Goal: Contribute content: Add original content to the website for others to see

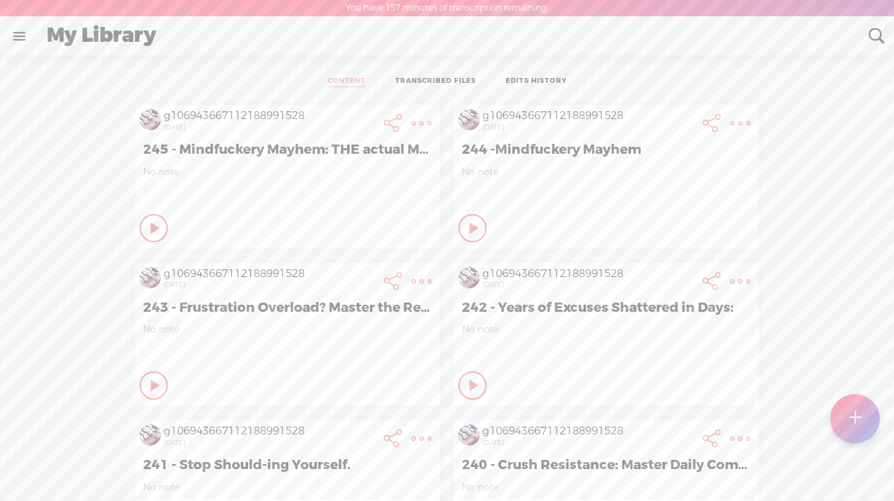
click at [860, 414] on t at bounding box center [855, 418] width 12 height 31
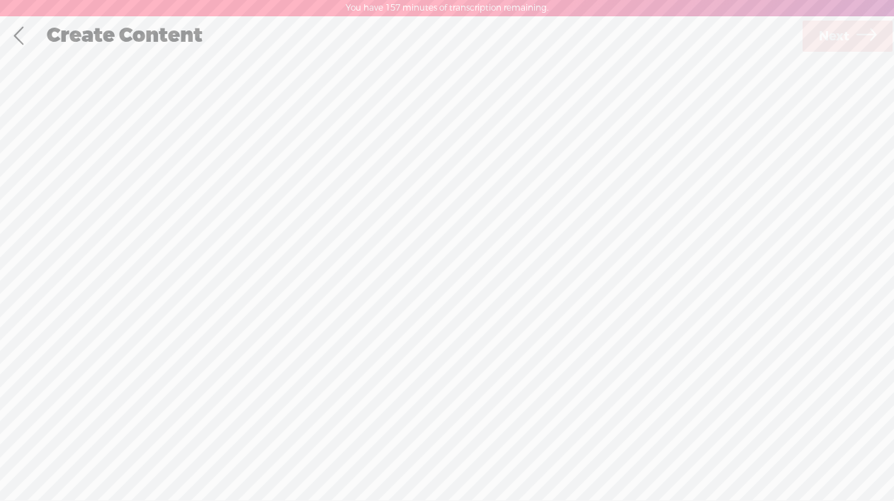
scroll to position [1, 0]
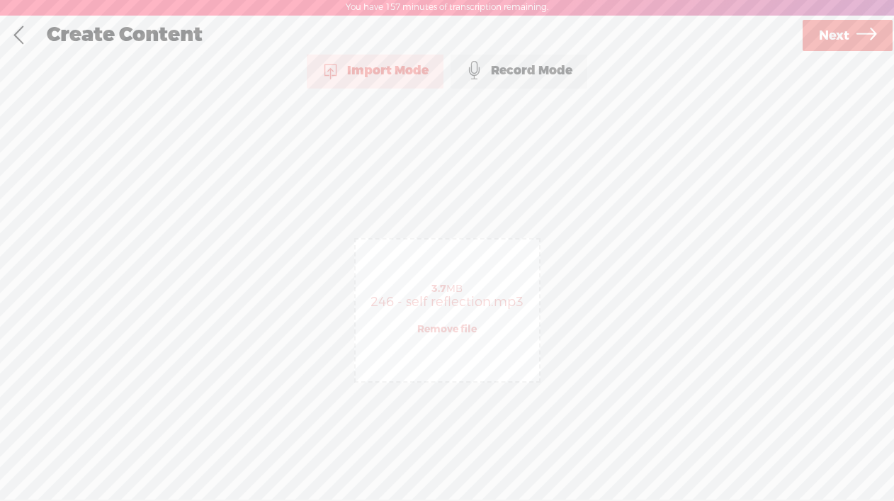
click at [825, 35] on span "Next" at bounding box center [834, 36] width 30 height 36
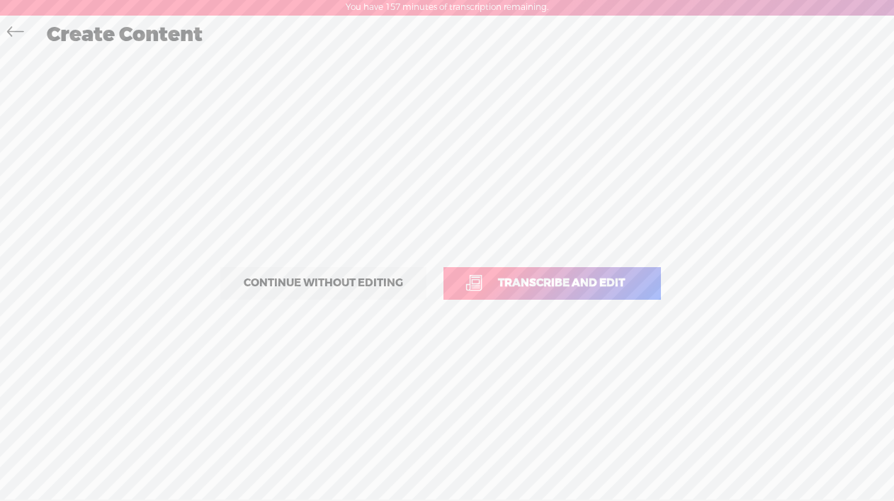
click at [541, 281] on span "Transcribe and edit" at bounding box center [561, 283] width 157 height 16
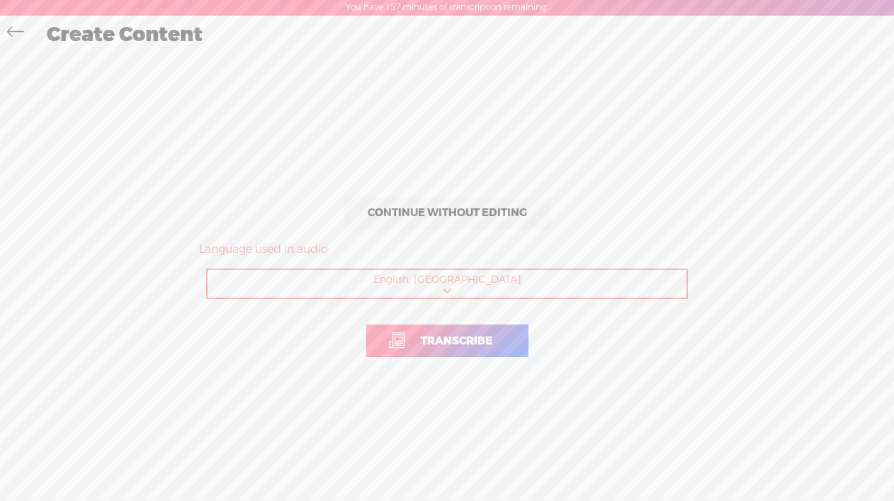
click at [453, 337] on span "Transcribe" at bounding box center [456, 341] width 101 height 16
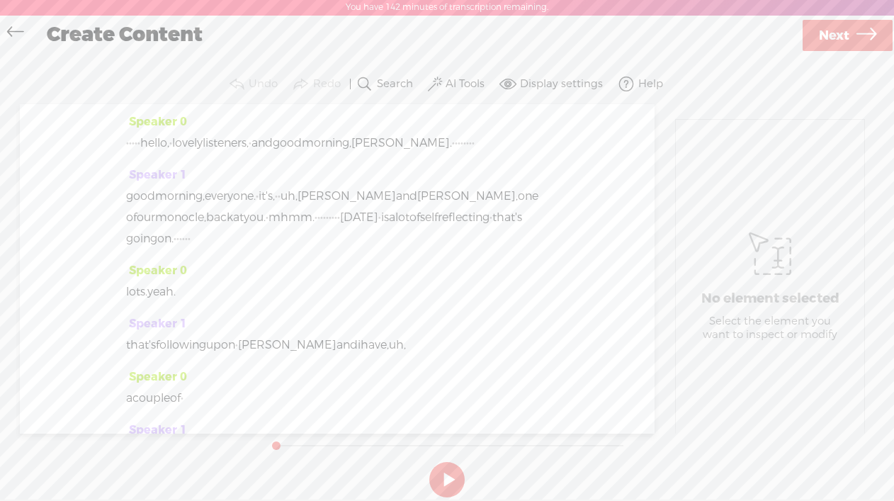
drag, startPoint x: 165, startPoint y: 146, endPoint x: 124, endPoint y: 146, distance: 41.1
click at [124, 146] on div "Speaker 0 · · · · · hello, · lovely listeners, · and good morning, kim. · · · ·…" at bounding box center [337, 269] width 635 height 330
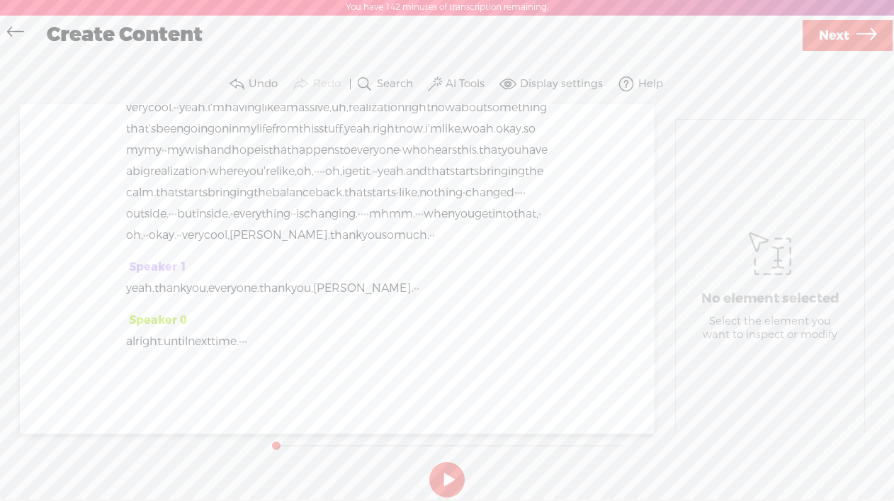
scroll to position [6690, 0]
drag, startPoint x: 267, startPoint y: 343, endPoint x: 295, endPoint y: 343, distance: 27.6
click at [293, 344] on div "alright. until next time. · · ·" at bounding box center [337, 341] width 422 height 21
click at [456, 82] on label "AI Tools" at bounding box center [465, 84] width 39 height 14
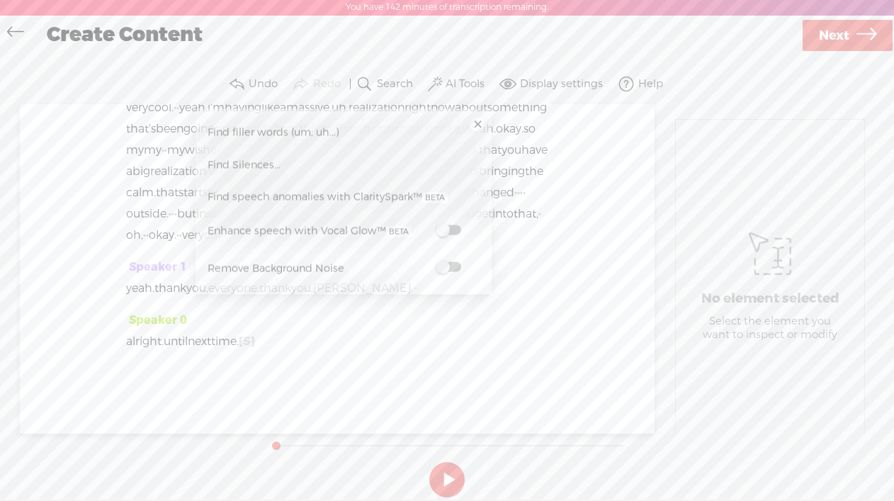
click at [459, 265] on span at bounding box center [449, 267] width 26 height 10
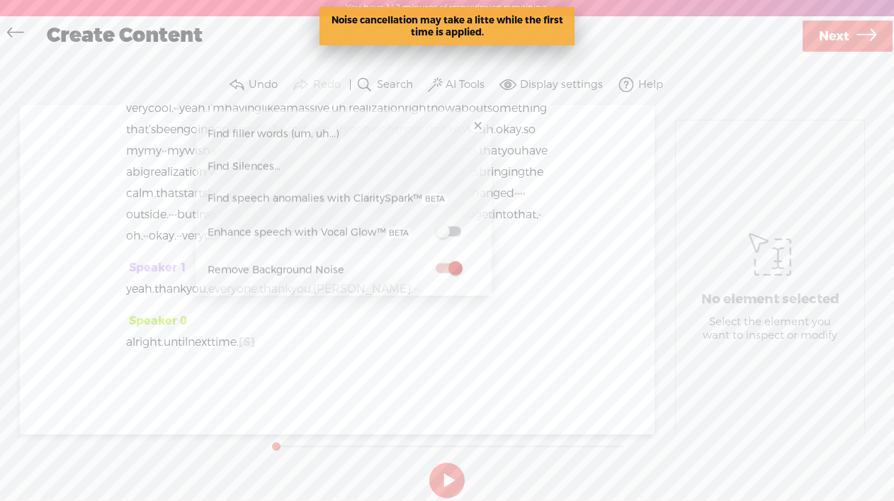
click at [826, 36] on span "Next" at bounding box center [834, 36] width 30 height 36
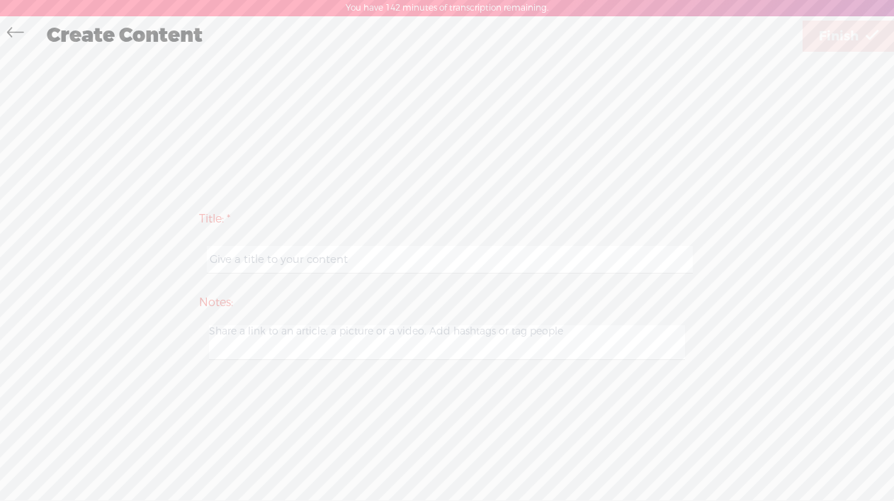
click at [331, 259] on input "text" at bounding box center [449, 260] width 485 height 28
paste input "246 - self reflection"
type input "246 - self reflection"
click at [826, 40] on span "Finish" at bounding box center [839, 36] width 40 height 36
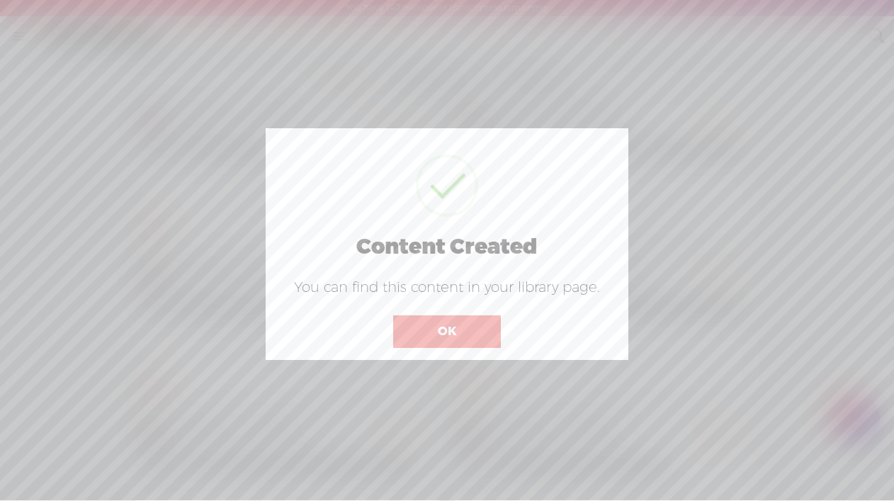
click at [458, 338] on button "OK" at bounding box center [447, 331] width 108 height 33
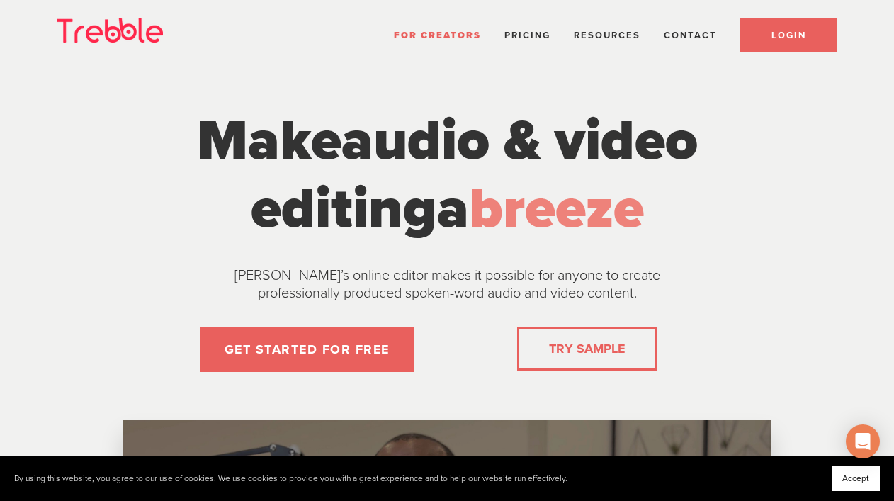
click at [784, 26] on link "LOGIN" at bounding box center [789, 35] width 97 height 34
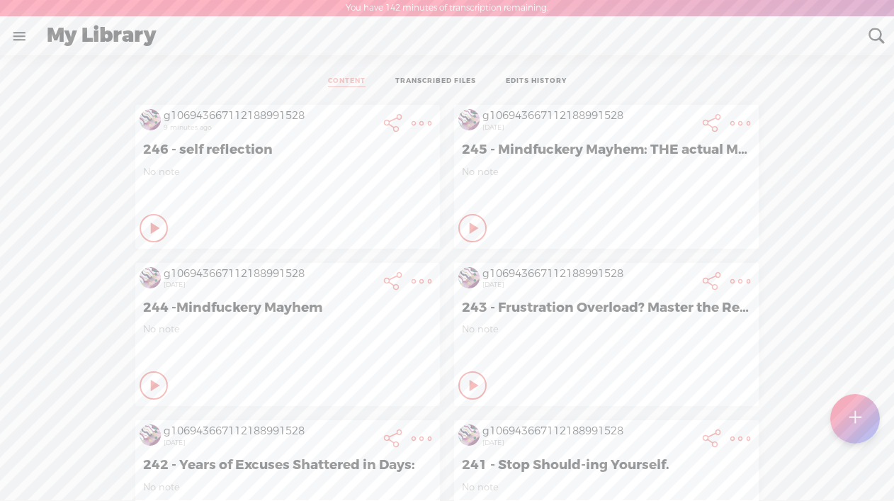
click at [155, 224] on icon at bounding box center [156, 228] width 14 height 14
click at [417, 123] on t at bounding box center [422, 123] width 20 height 20
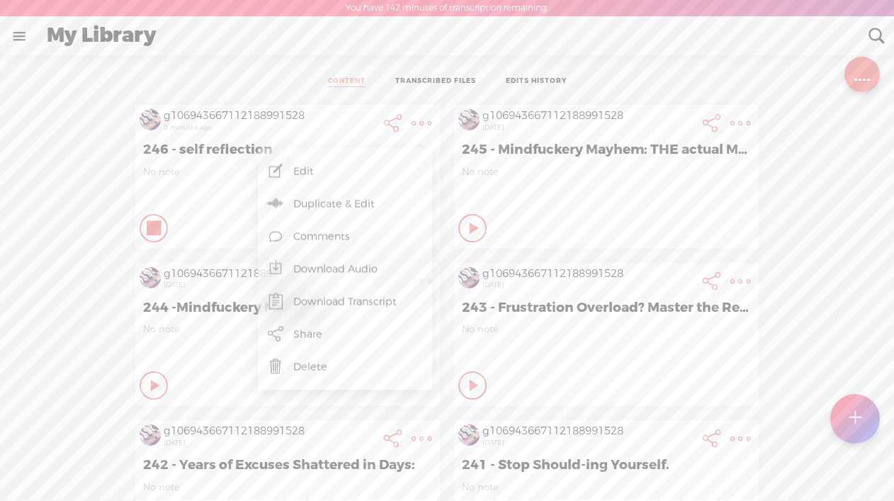
click at [291, 174] on link "Edit" at bounding box center [345, 171] width 160 height 33
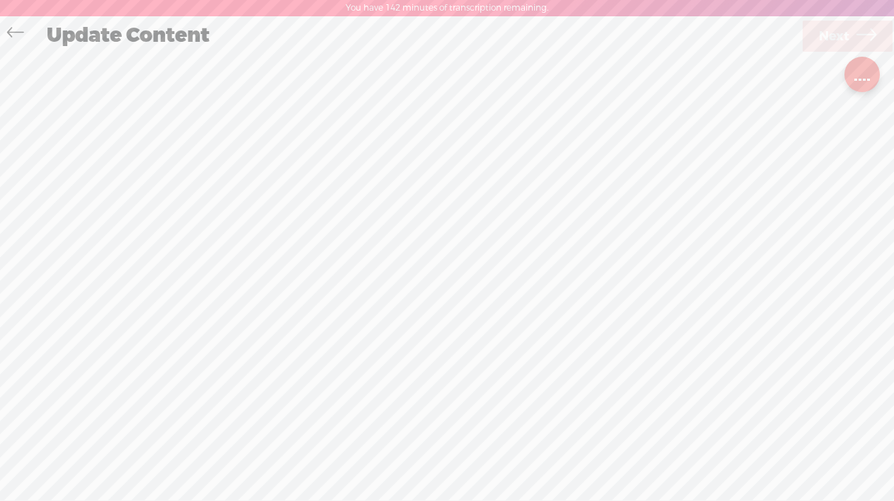
scroll to position [1, 0]
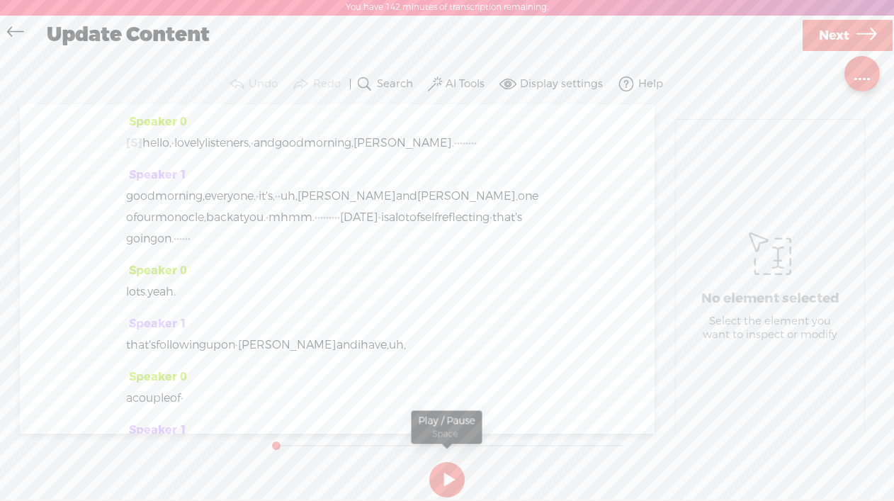
click at [442, 478] on button at bounding box center [446, 479] width 35 height 35
click at [13, 35] on icon at bounding box center [15, 34] width 16 height 32
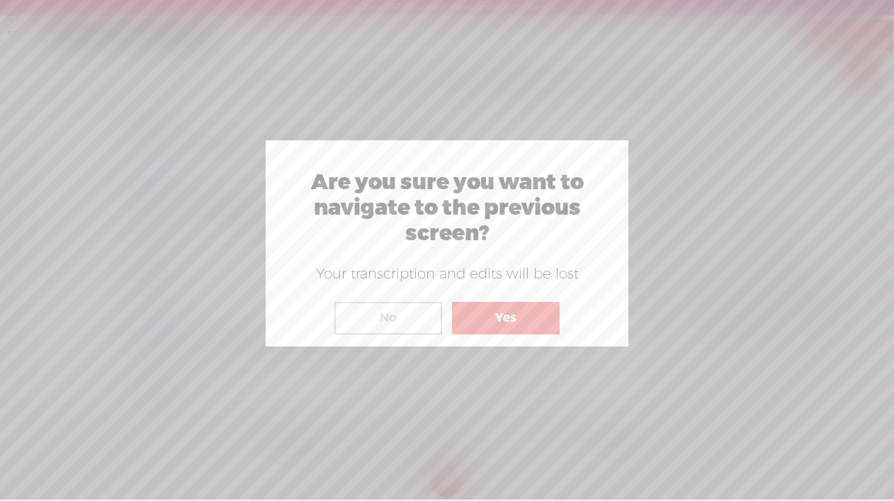
click at [511, 310] on button "Yes" at bounding box center [506, 318] width 108 height 33
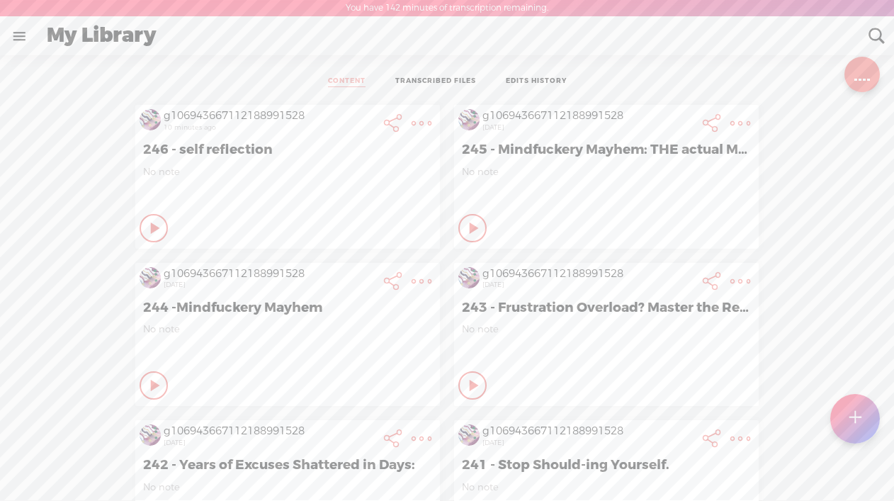
click at [152, 228] on icon at bounding box center [156, 228] width 14 height 14
click at [864, 79] on div at bounding box center [864, 78] width 3 height 5
click at [422, 123] on t at bounding box center [422, 123] width 20 height 20
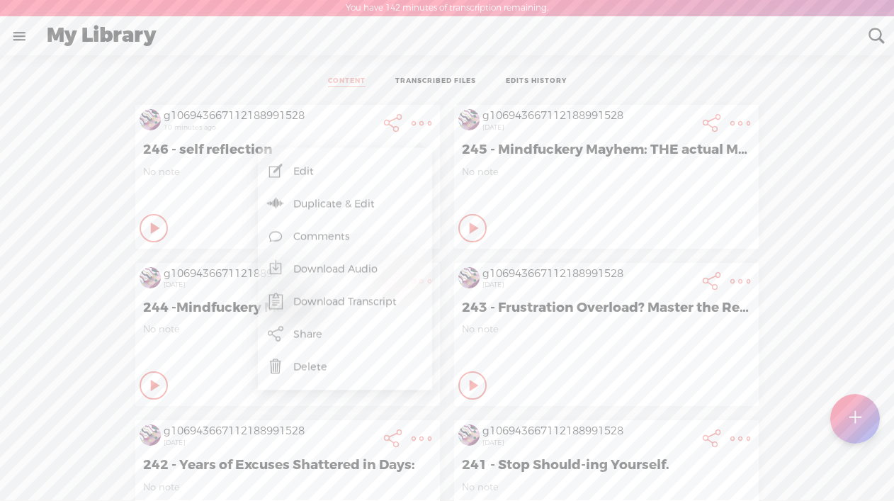
click at [334, 171] on link "Edit" at bounding box center [345, 171] width 160 height 33
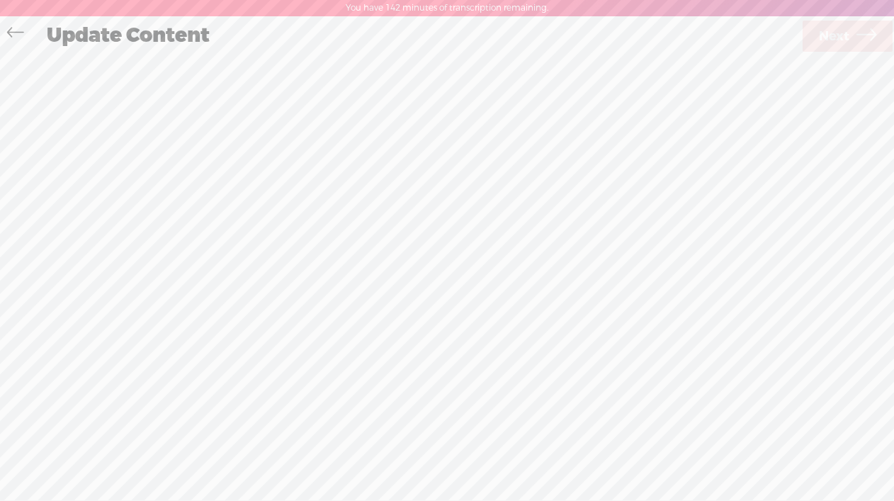
scroll to position [1, 0]
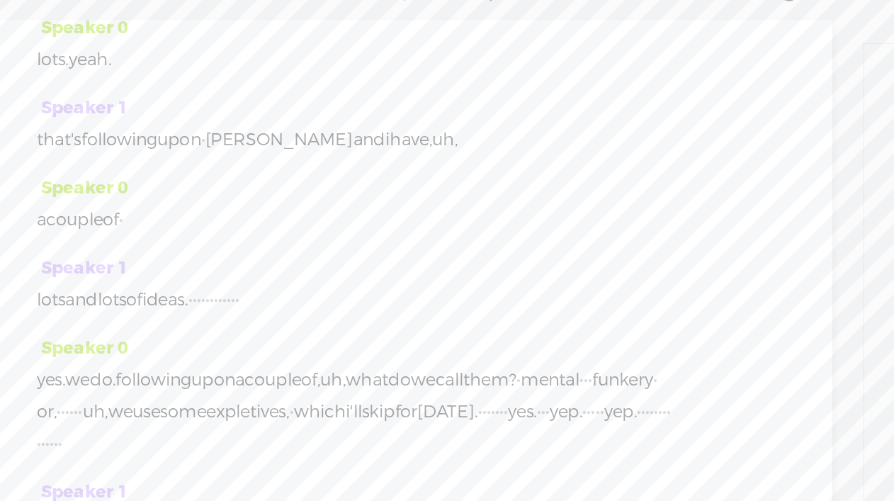
scroll to position [35, 0]
click at [176, 172] on span "·" at bounding box center [175, 161] width 3 height 21
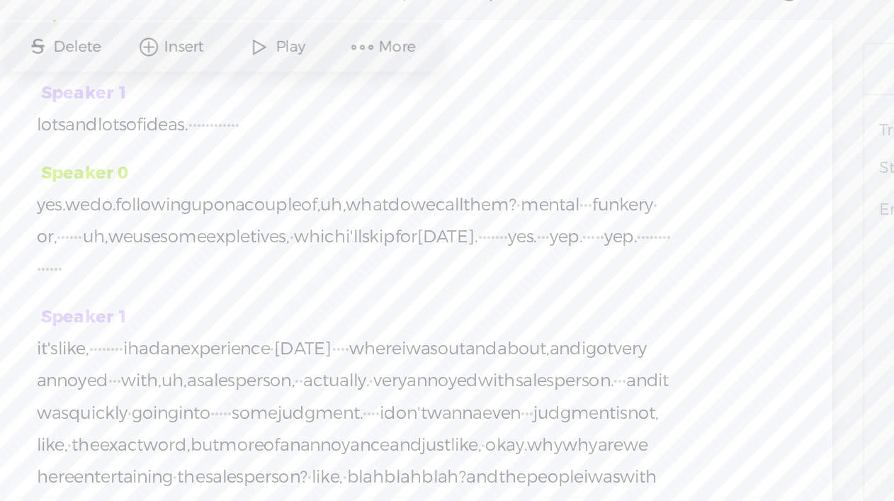
scroll to position [150, 0]
drag, startPoint x: 354, startPoint y: 302, endPoint x: 262, endPoint y: 303, distance: 92.1
click at [262, 184] on div "lots and lots of ideas. · · · · · · · · · · · ·" at bounding box center [337, 173] width 422 height 21
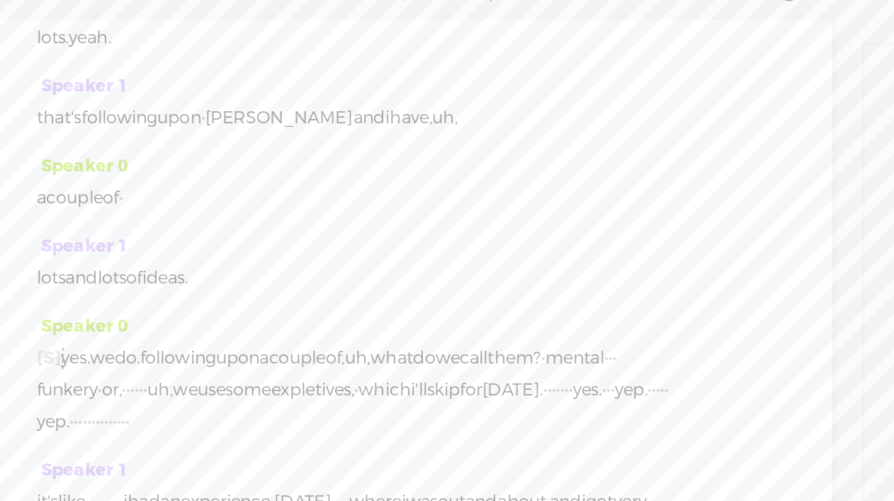
scroll to position [31, 0]
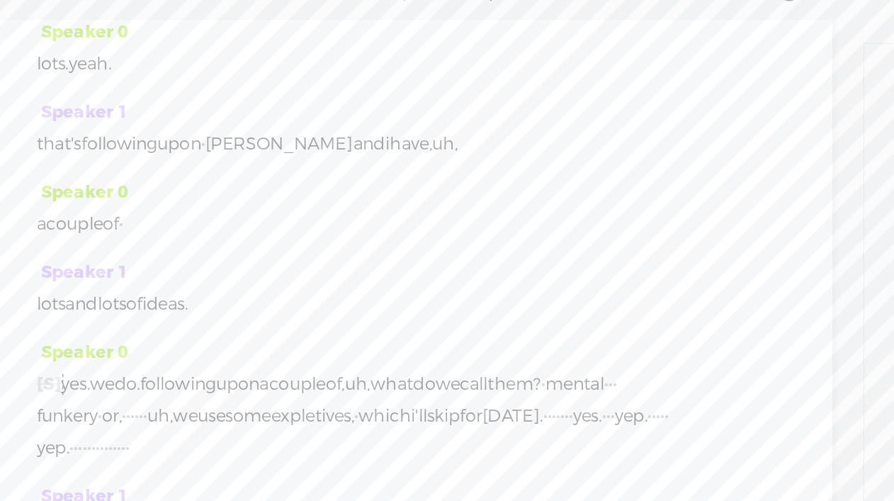
drag, startPoint x: 225, startPoint y: 208, endPoint x: 268, endPoint y: 209, distance: 43.2
click at [268, 176] on div "good morning, everyone. · it's, · · uh, [PERSON_NAME] and [PERSON_NAME], one of…" at bounding box center [337, 144] width 422 height 64
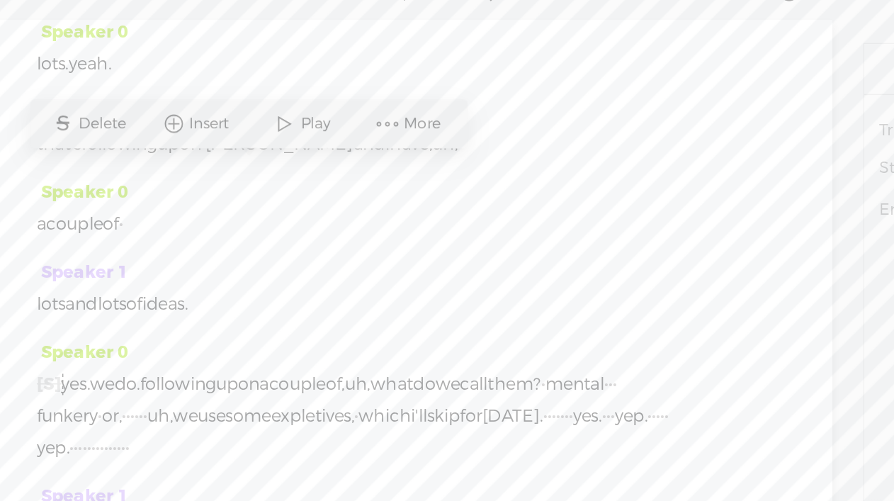
drag, startPoint x: 271, startPoint y: 208, endPoint x: 225, endPoint y: 208, distance: 45.4
click at [225, 176] on div "good morning, everyone. · it's, · · uh, [PERSON_NAME] and [PERSON_NAME], one of…" at bounding box center [337, 144] width 422 height 64
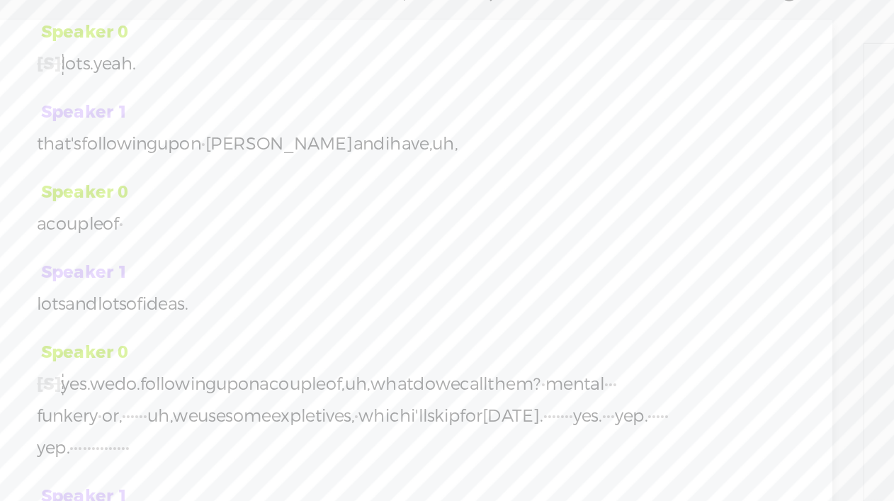
click at [140, 133] on span "good" at bounding box center [140, 122] width 29 height 21
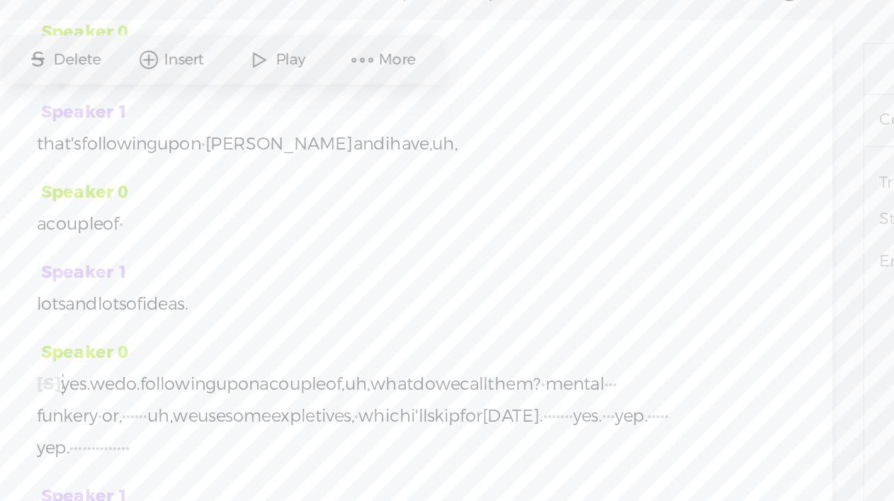
click at [269, 134] on span at bounding box center [274, 131] width 21 height 26
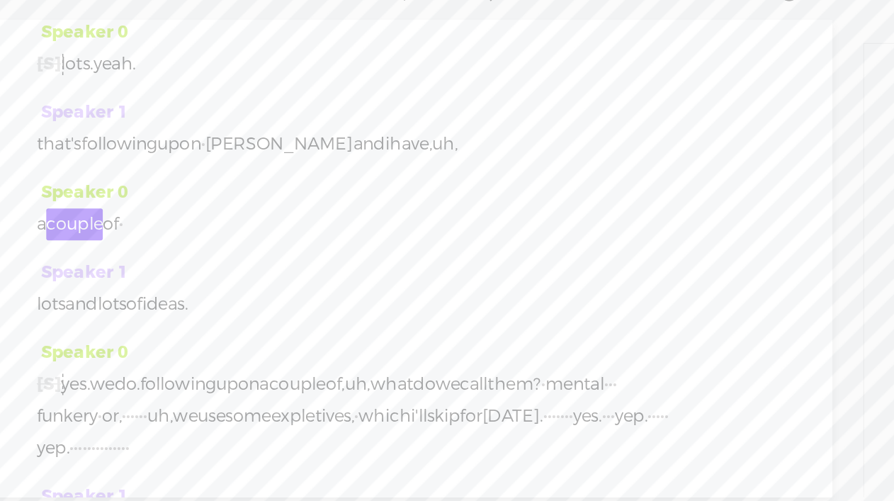
click at [236, 155] on div "Speaker 0 [S] · · · · · · lots. yeah." at bounding box center [337, 127] width 422 height 53
click at [235, 155] on div "Speaker 0 [S] · · · · · · lots. yeah." at bounding box center [337, 127] width 422 height 53
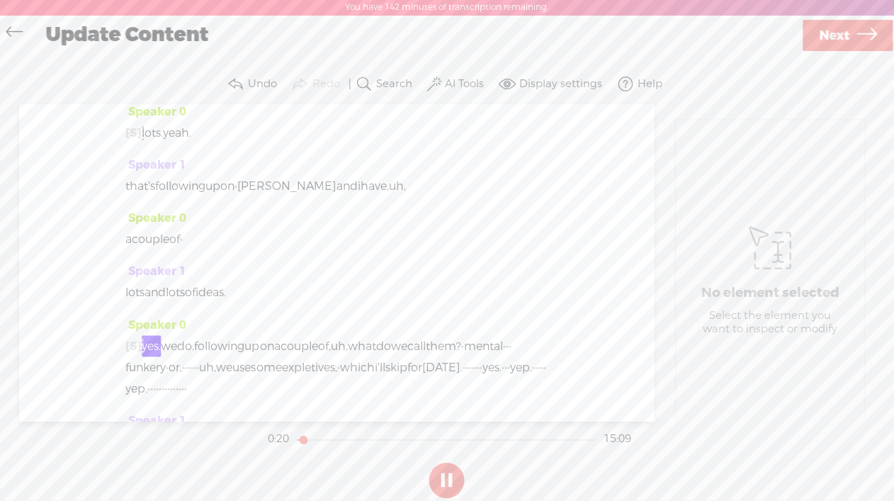
scroll to position [0, 0]
click at [442, 472] on button at bounding box center [446, 480] width 35 height 35
drag, startPoint x: 129, startPoint y: 203, endPoint x: 259, endPoint y: 310, distance: 168.1
click at [259, 310] on div "Speaker 0 [S] · · · · · hello, · lovely listeners, · and good morning, [PERSON_…" at bounding box center [337, 263] width 635 height 317
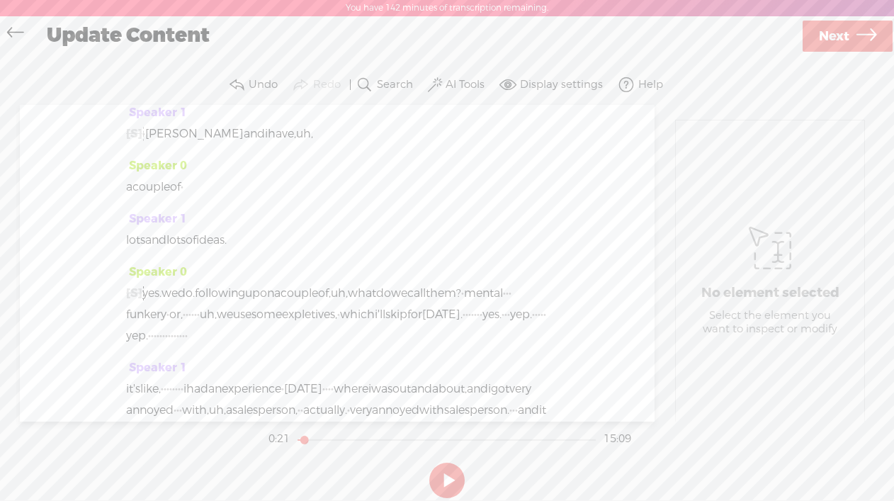
click at [269, 155] on span "mhmm." at bounding box center [292, 144] width 46 height 21
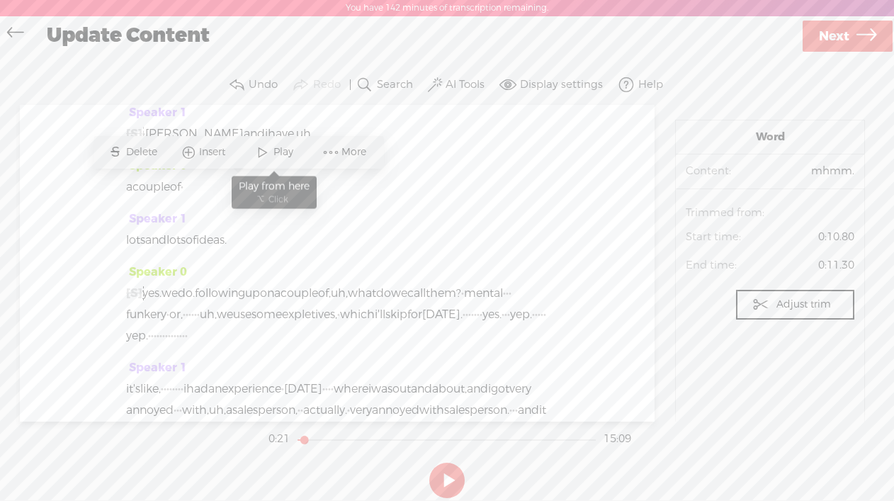
click at [270, 150] on span at bounding box center [262, 153] width 21 height 26
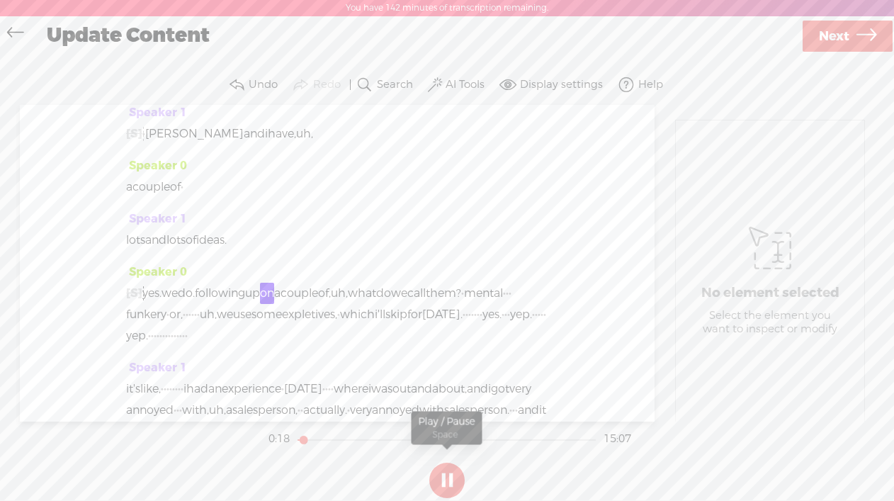
click at [446, 479] on button at bounding box center [446, 480] width 35 height 35
drag, startPoint x: 205, startPoint y: 317, endPoint x: 126, endPoint y: 318, distance: 78.7
click at [126, 198] on div "a couple of ·" at bounding box center [337, 186] width 422 height 21
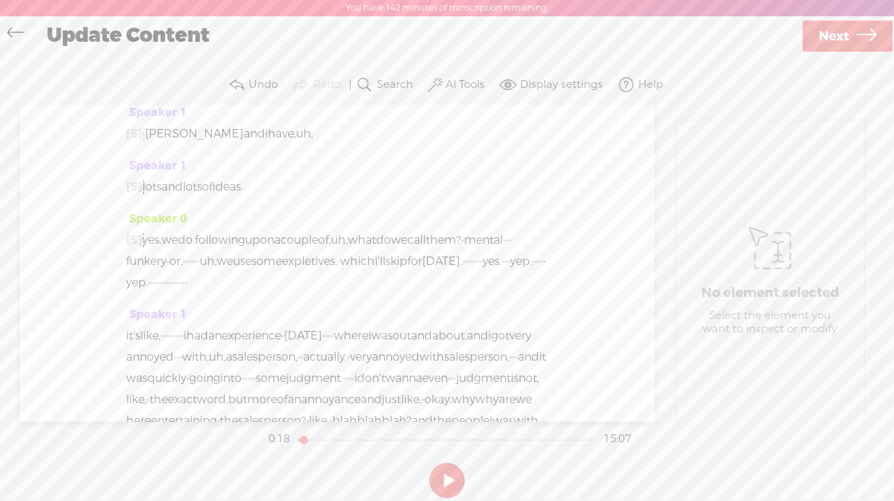
click at [354, 155] on span "[DATE]" at bounding box center [359, 144] width 38 height 21
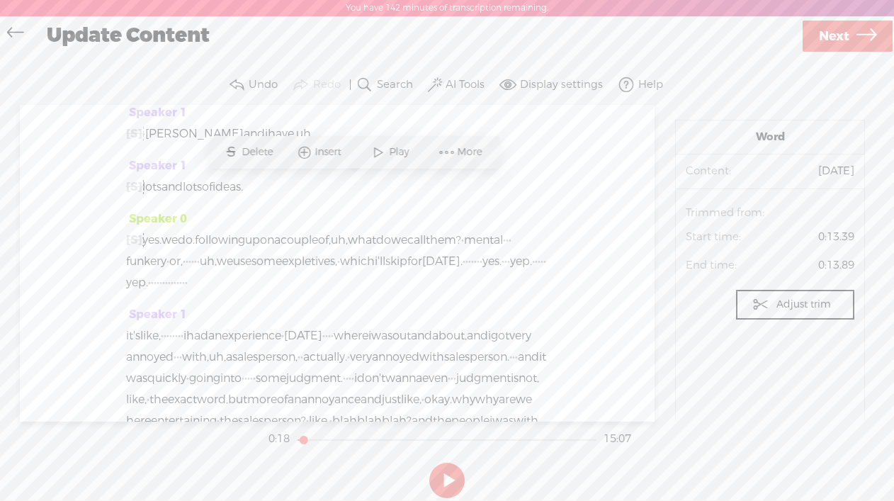
click at [395, 142] on span "Play" at bounding box center [390, 153] width 71 height 26
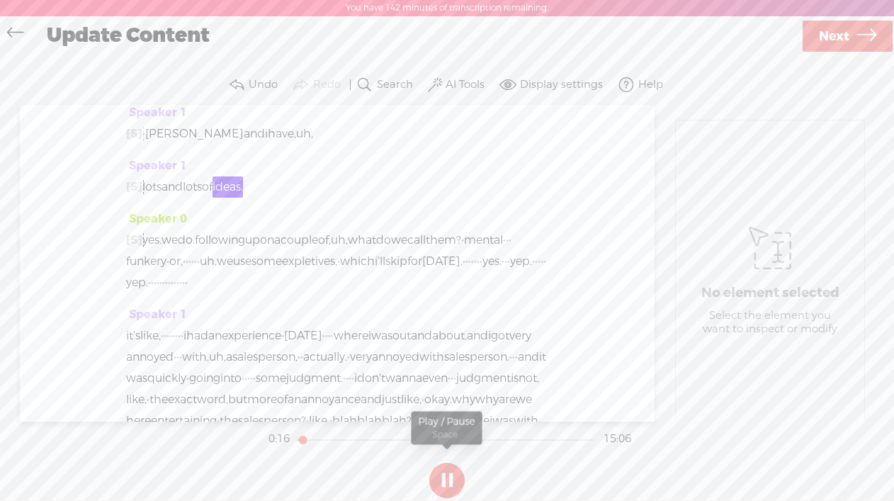
click at [446, 482] on button at bounding box center [446, 480] width 35 height 35
click at [134, 141] on span "[S]" at bounding box center [134, 133] width 16 height 15
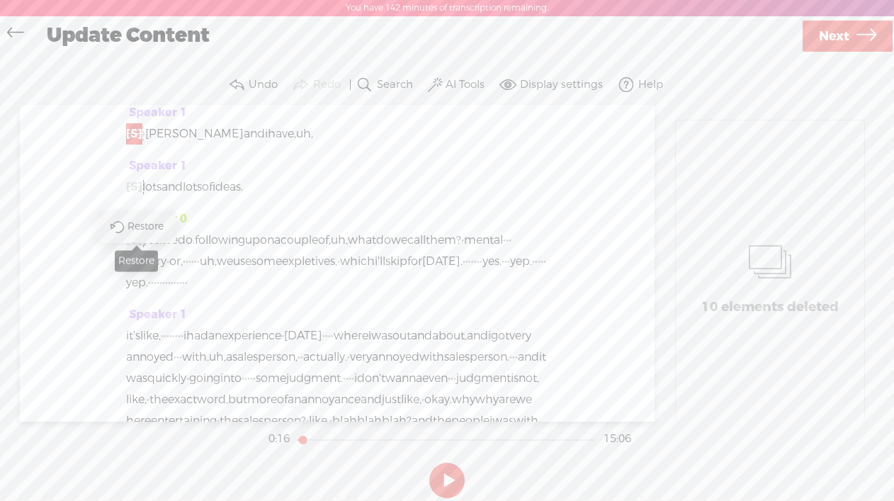
click at [138, 230] on span "Restore" at bounding box center [148, 227] width 40 height 14
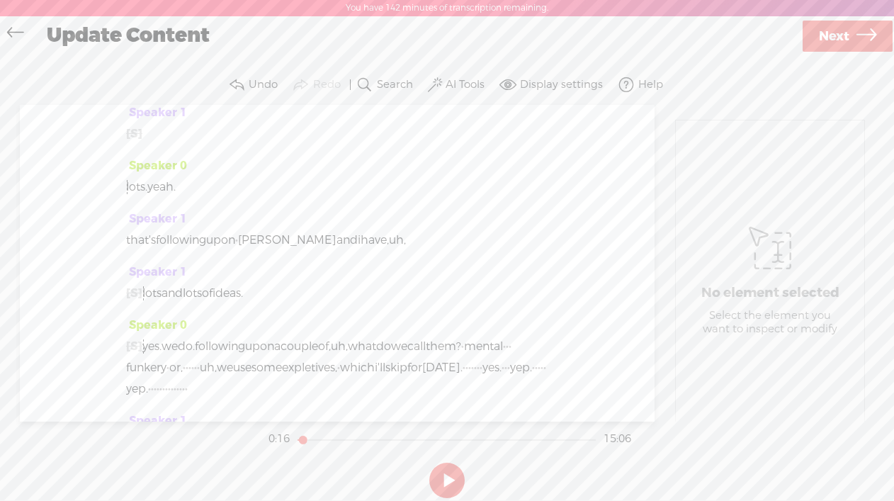
click at [493, 155] on span "that's" at bounding box center [508, 144] width 30 height 21
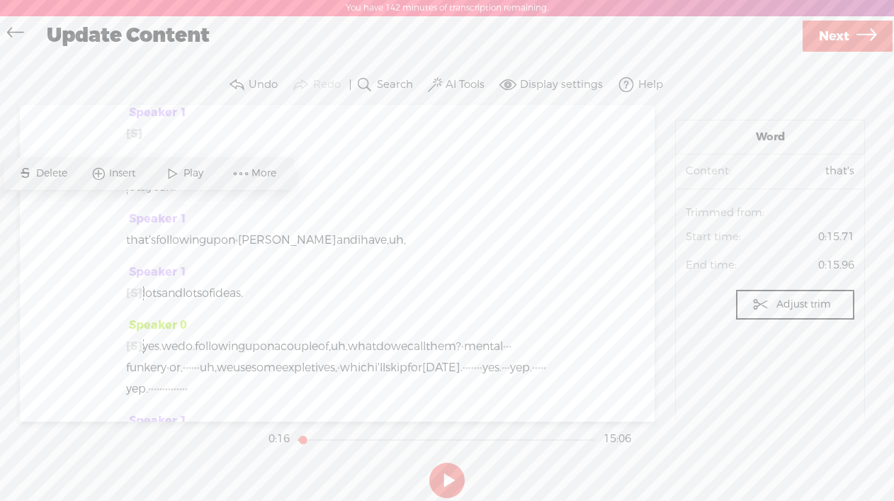
click at [189, 176] on span "Play" at bounding box center [195, 174] width 23 height 14
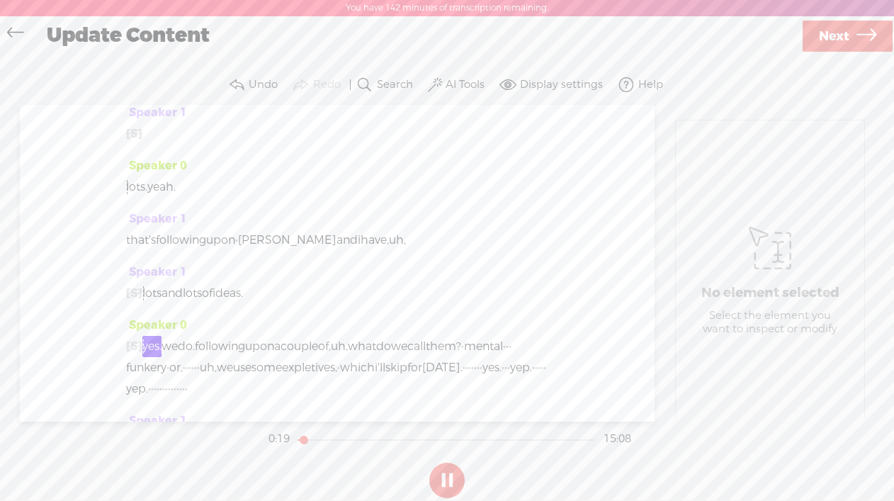
click at [451, 481] on button at bounding box center [446, 480] width 35 height 35
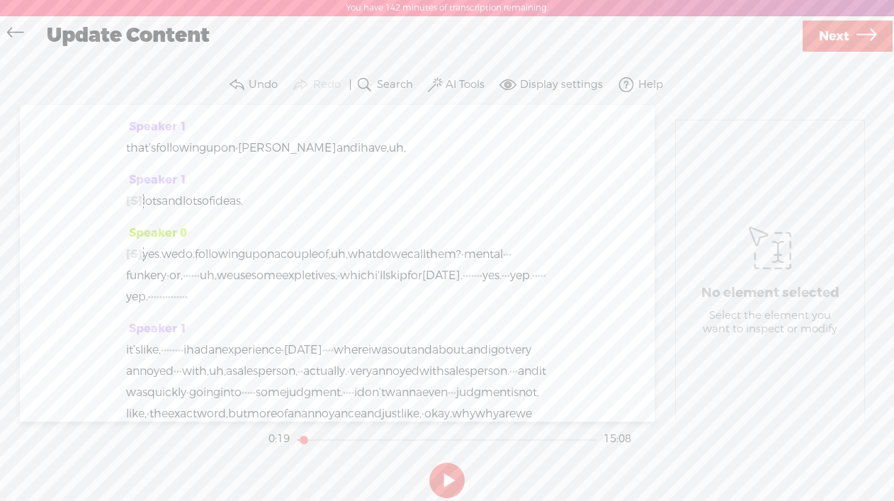
scroll to position [131, 0]
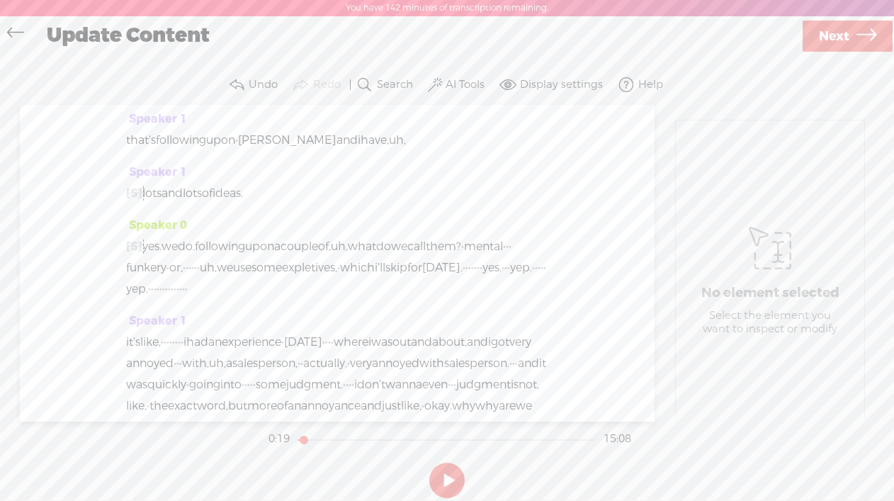
click at [138, 98] on span "lots." at bounding box center [136, 87] width 21 height 21
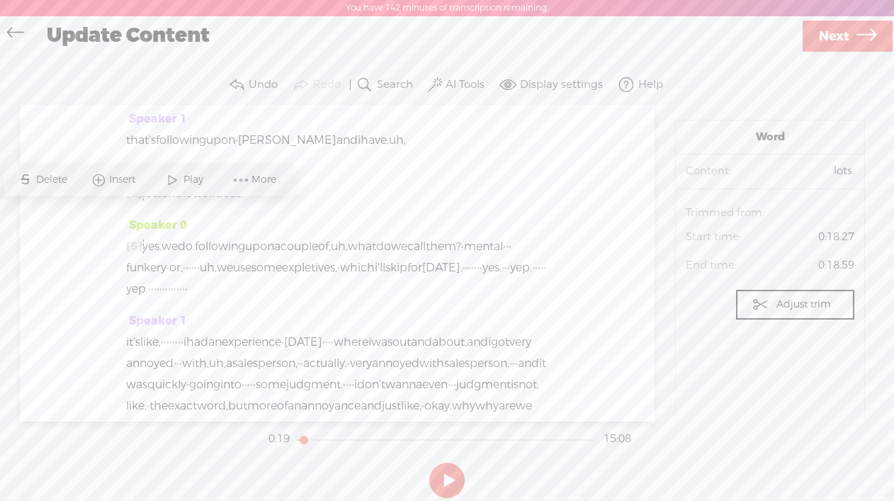
click at [180, 183] on span at bounding box center [172, 180] width 21 height 26
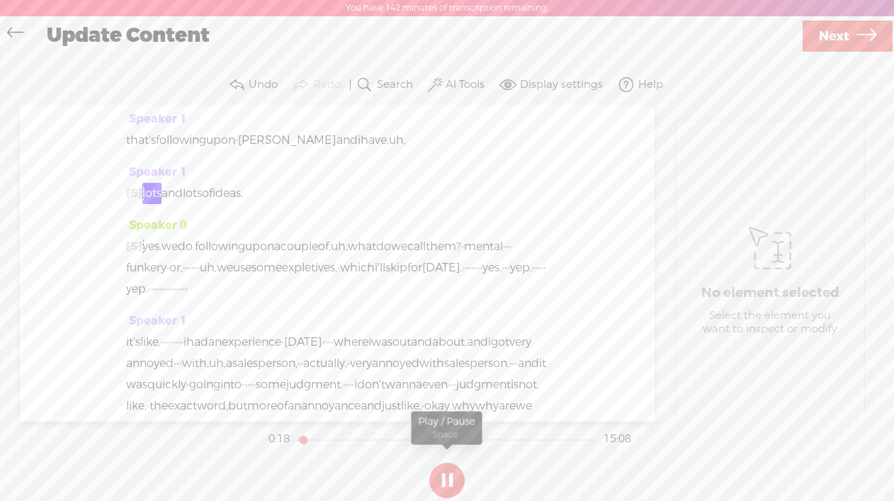
click at [450, 486] on button at bounding box center [446, 480] width 35 height 35
drag, startPoint x: 258, startPoint y: 269, endPoint x: 124, endPoint y: 269, distance: 133.9
click at [124, 269] on div "Speaker 0 [S] · · · · · hello, · lovely listeners, · and good morning, [PERSON_…" at bounding box center [337, 263] width 635 height 317
click at [137, 98] on span "lots." at bounding box center [136, 87] width 21 height 21
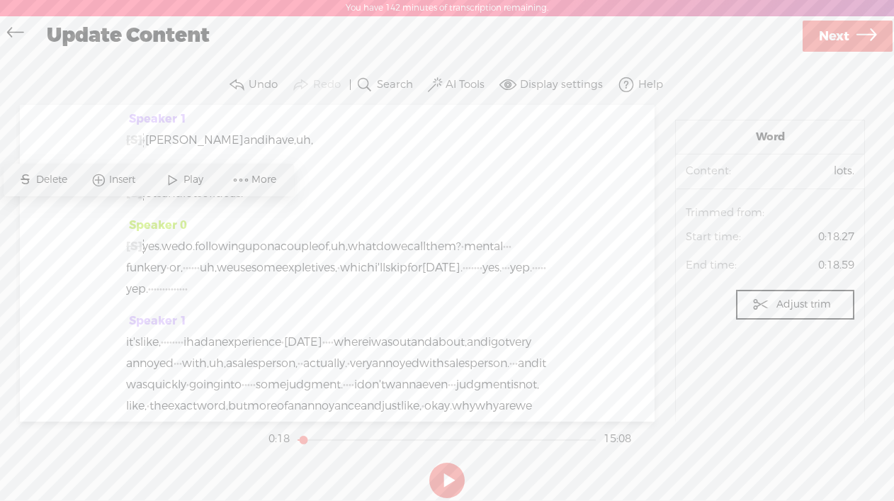
click at [177, 178] on span at bounding box center [172, 180] width 21 height 26
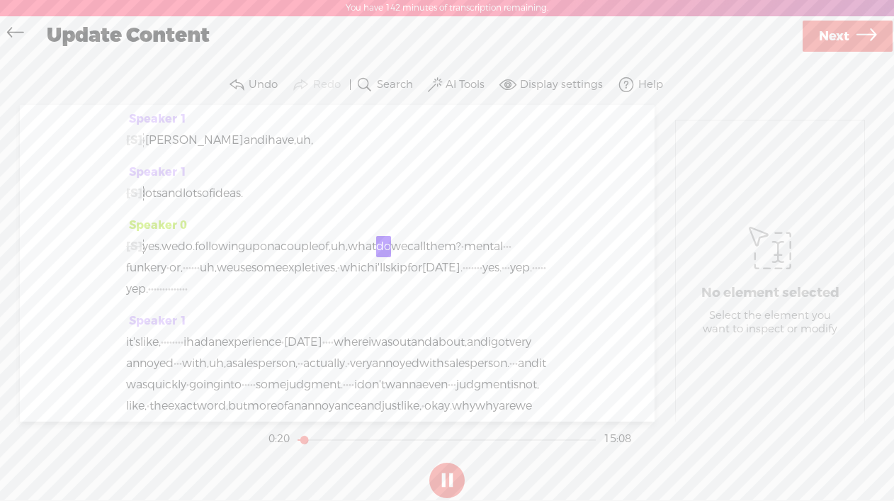
click at [451, 471] on button at bounding box center [446, 480] width 35 height 35
drag, startPoint x: 271, startPoint y: 266, endPoint x: 145, endPoint y: 266, distance: 126.2
click at [145, 151] on div "[S] that's following up on · [PERSON_NAME] and i have, uh," at bounding box center [337, 140] width 422 height 21
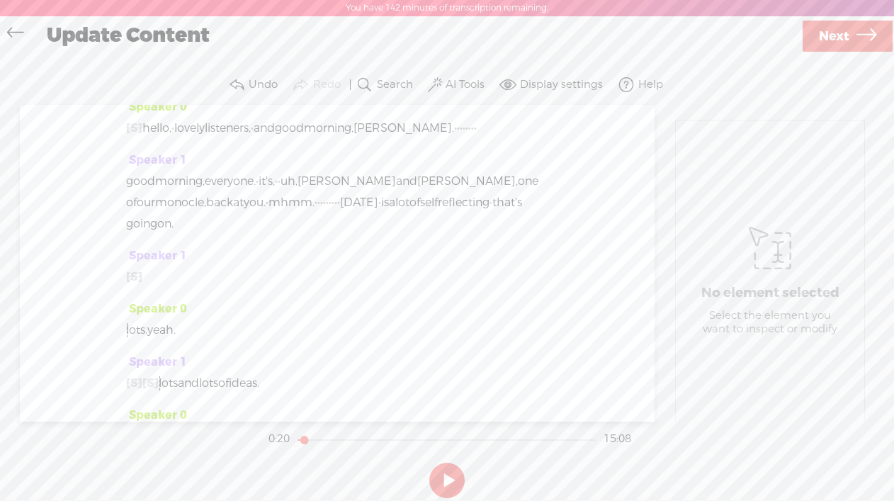
scroll to position [13, 0]
click at [344, 208] on span "[DATE]" at bounding box center [359, 204] width 38 height 21
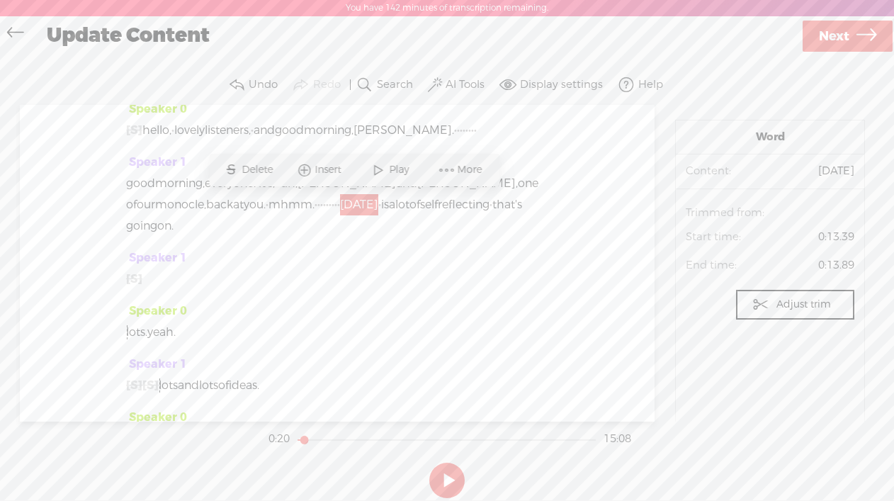
click at [391, 172] on span "Play" at bounding box center [400, 170] width 23 height 14
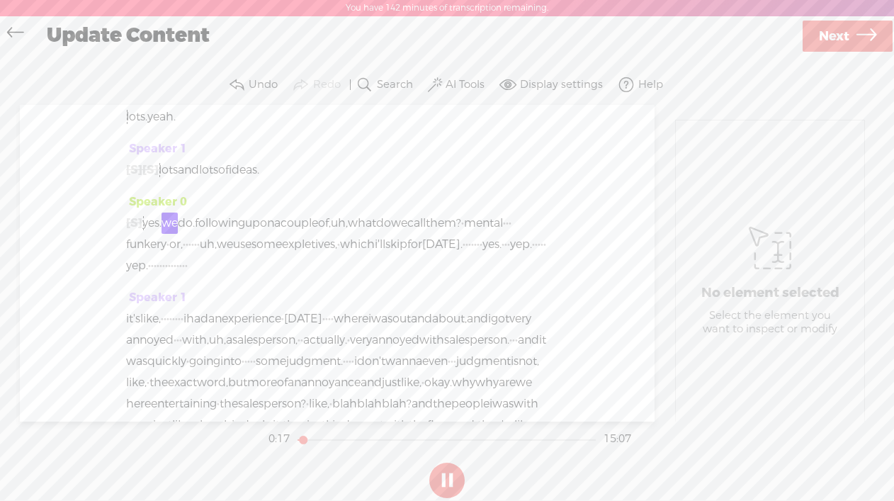
scroll to position [273, 0]
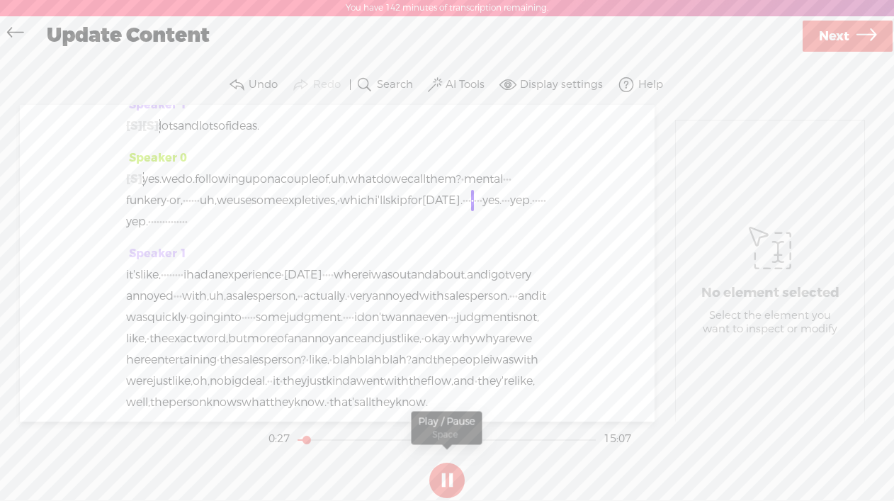
click at [450, 471] on button at bounding box center [446, 480] width 35 height 35
click at [826, 31] on span "Next" at bounding box center [834, 36] width 30 height 36
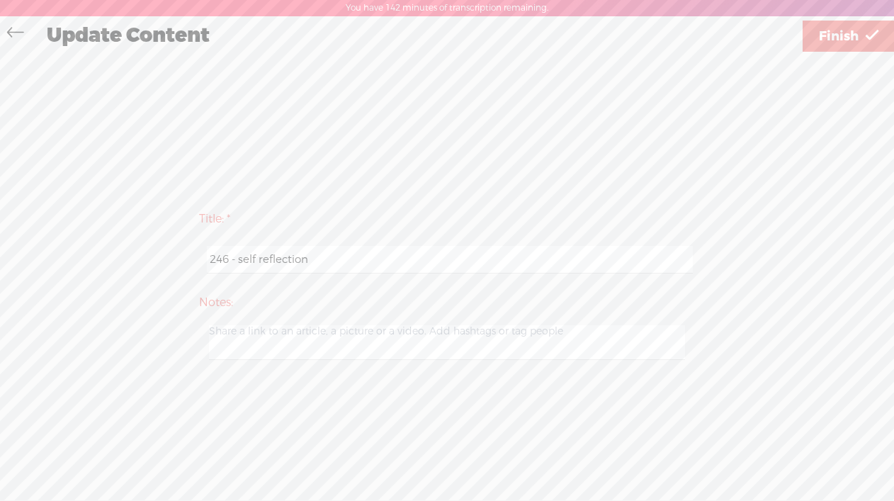
drag, startPoint x: 238, startPoint y: 261, endPoint x: 403, endPoint y: 259, distance: 165.1
click at [403, 259] on input "246 - self reflection" at bounding box center [449, 260] width 485 height 28
paste input "Annoyance to Aha: Finding Balance Within Chaos"
type input "246 - Annoyance to Aha: Finding Balance Within Chaos"
click at [831, 33] on span "Finish" at bounding box center [839, 36] width 40 height 36
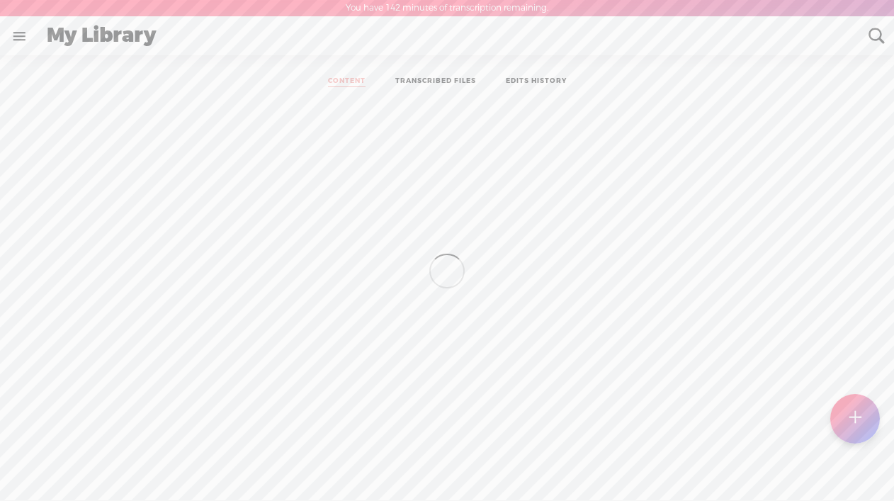
scroll to position [1, 0]
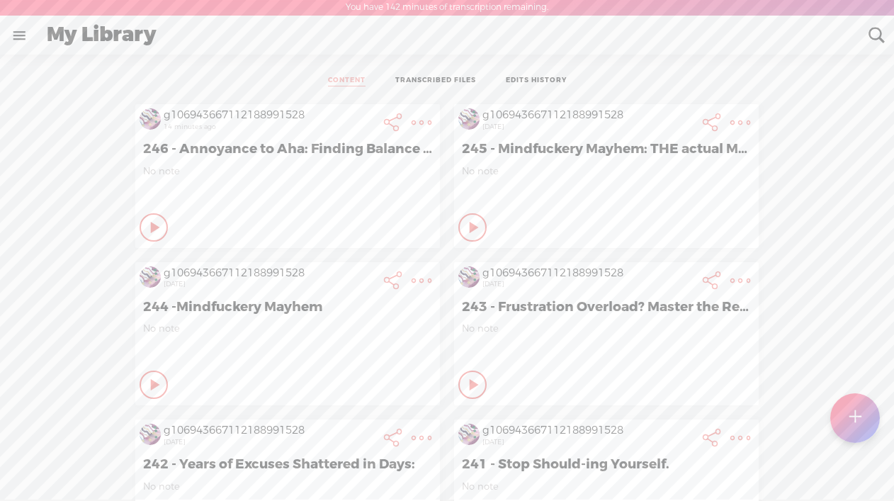
click at [418, 120] on t at bounding box center [422, 123] width 20 height 20
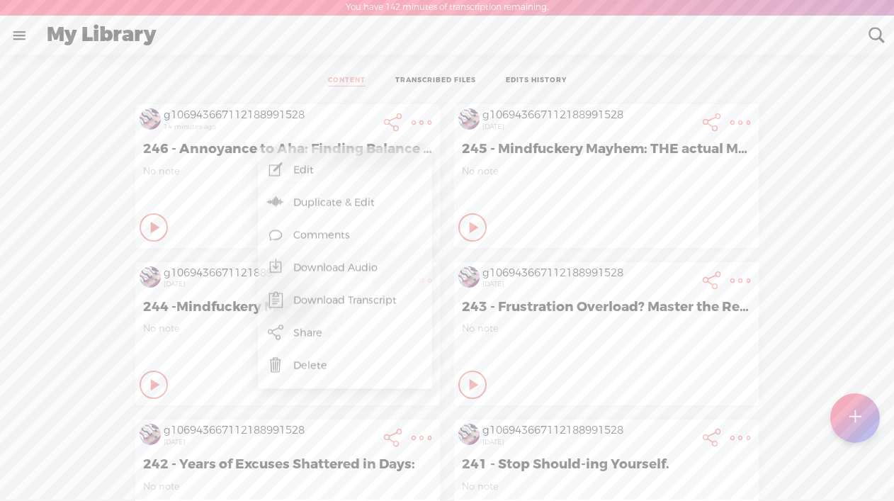
click at [327, 269] on link "Download Audio" at bounding box center [345, 268] width 160 height 33
click at [199, 249] on span "Download .mp3 file" at bounding box center [177, 251] width 125 height 32
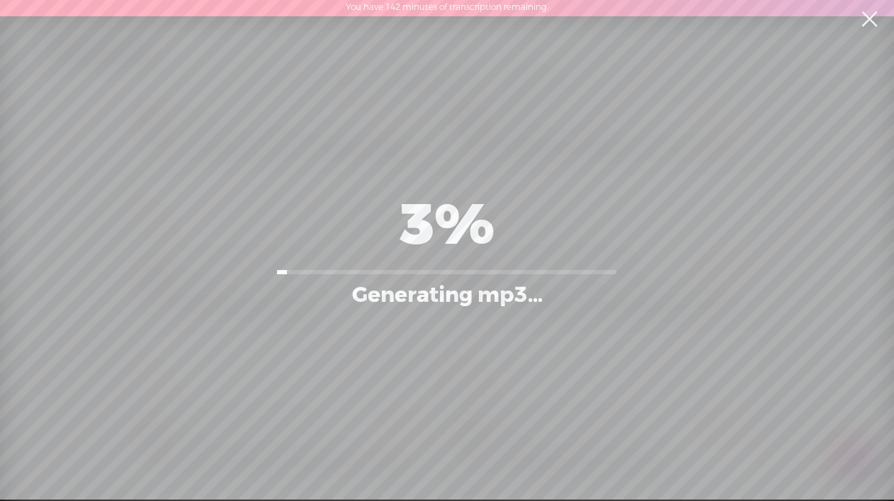
scroll to position [0, 0]
